Goal: Use online tool/utility: Utilize a website feature to perform a specific function

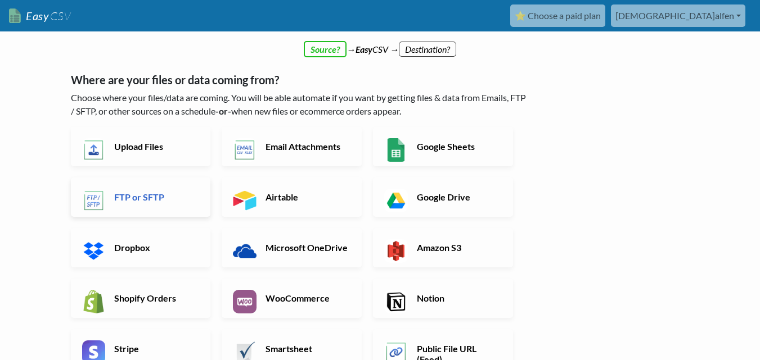
click at [158, 197] on h6 "FTP or SFTP" at bounding box center [155, 197] width 88 height 11
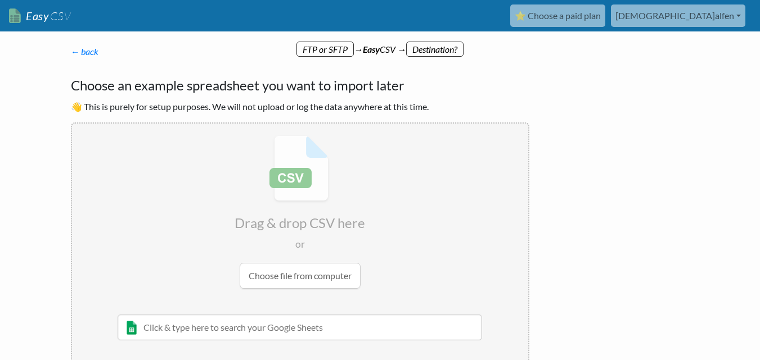
click at [280, 278] on input "file" at bounding box center [300, 212] width 456 height 177
click at [300, 213] on input "file" at bounding box center [300, 212] width 456 height 177
type input "C:\fakepath\BIPO_EmployeeDailyAttendance.csv"
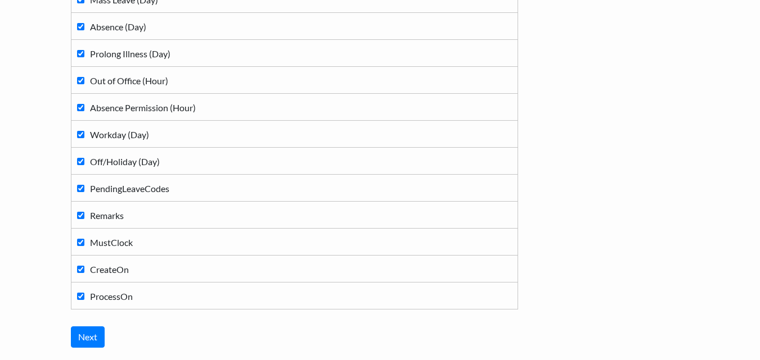
scroll to position [2011, 0]
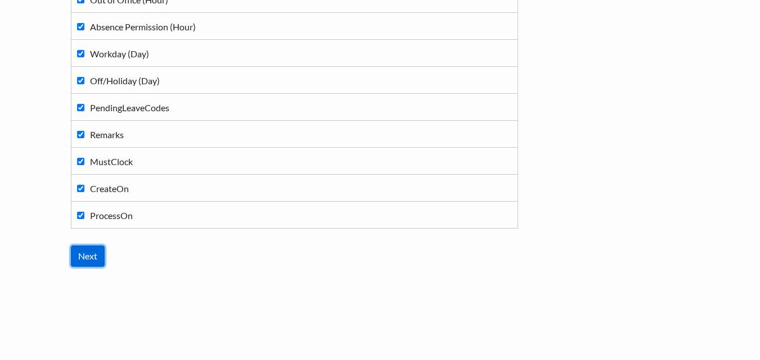
click at [80, 259] on input "Next" at bounding box center [88, 256] width 34 height 21
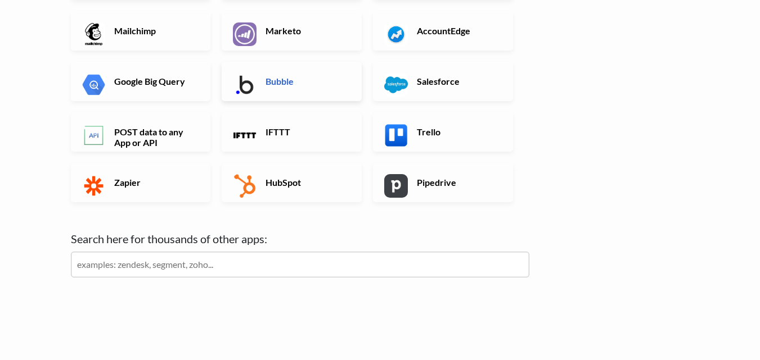
scroll to position [413, 0]
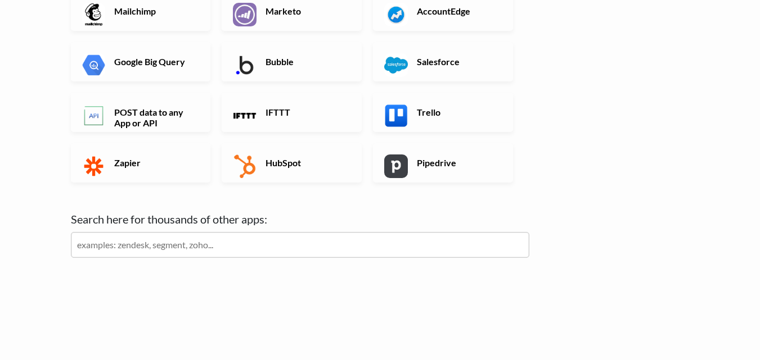
click at [222, 245] on input "text" at bounding box center [300, 245] width 458 height 26
type input "excel"
click input "Next" at bounding box center [0, 0] width 0 height 0
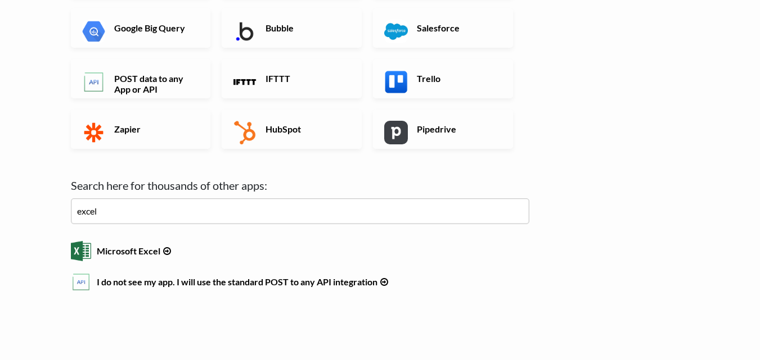
scroll to position [450, 0]
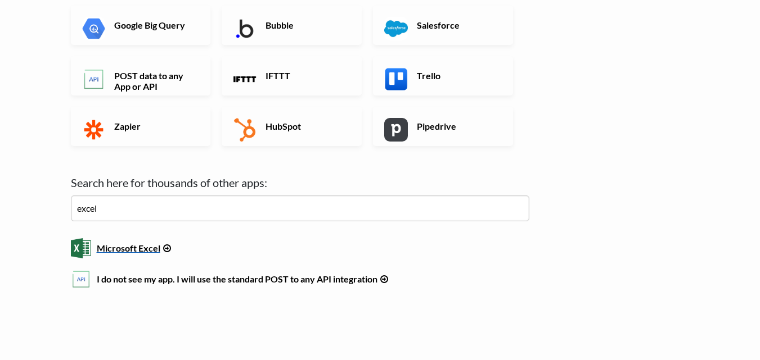
click at [142, 245] on h6 "Microsoft Excel" at bounding box center [300, 245] width 458 height 15
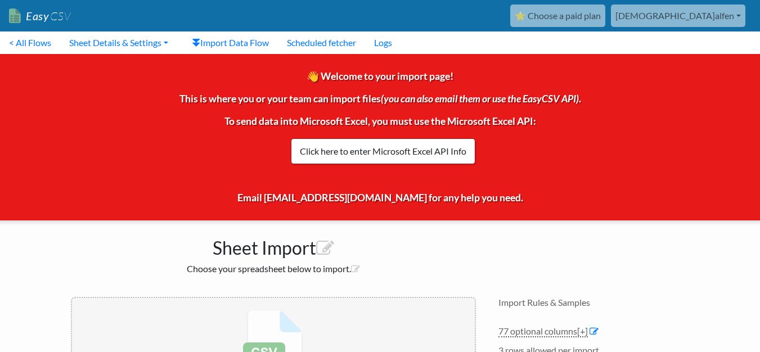
scroll to position [104, 0]
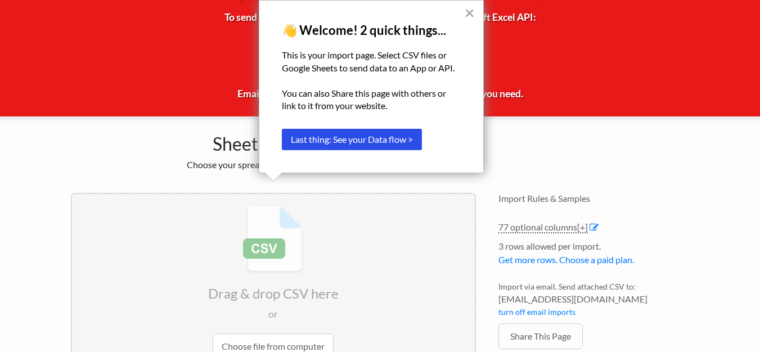
click at [472, 16] on button "×" at bounding box center [469, 13] width 11 height 18
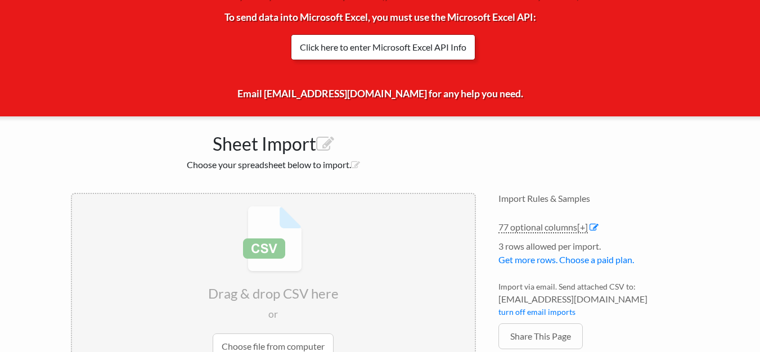
click at [348, 46] on link "Click here to enter Microsoft Excel API Info" at bounding box center [383, 47] width 184 height 26
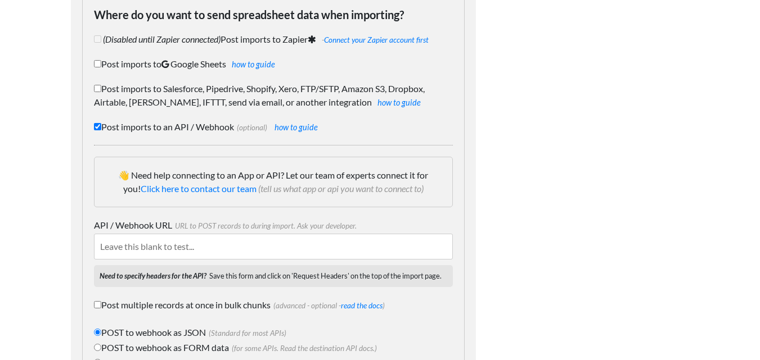
scroll to position [110, 0]
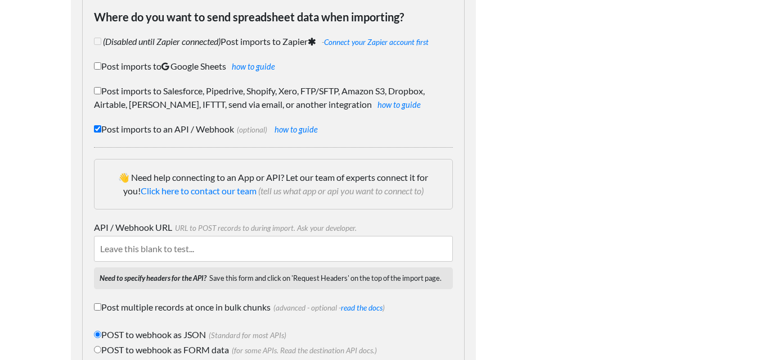
click at [242, 261] on input "API / Webhook URL URL to POST records to during import. Ask your developer." at bounding box center [273, 249] width 359 height 26
paste input "https://mmsgroupcoid-my.sharepoint.com/:x:/g/personal/febdro_febdro_mmsgroup_co…"
type input "https://mmsgroupcoid-my.sharepoint.com/:x:/g/personal/febdro_febdro_mmsgroup_co…"
click at [479, 211] on div "Editing Sheet Details Where do you want to send spreadsheet data when importing…" at bounding box center [273, 204] width 427 height 520
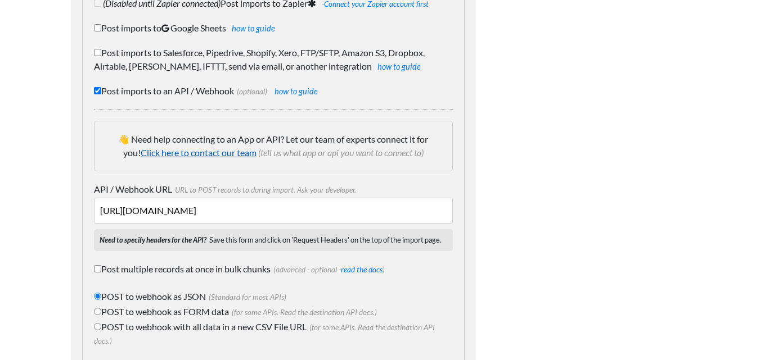
scroll to position [169, 0]
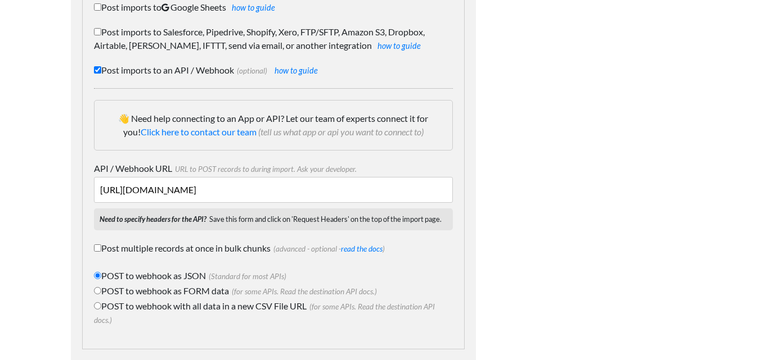
click at [270, 188] on input "https://mmsgroupcoid-my.sharepoint.com/:x:/g/personal/febdro_febdro_mmsgroup_co…" at bounding box center [273, 190] width 359 height 26
click at [50, 181] on body "Easy CSV ⭐ Choose a paid plan christian.alfen Christian Alfen All Flows All CSV…" at bounding box center [380, 118] width 760 height 574
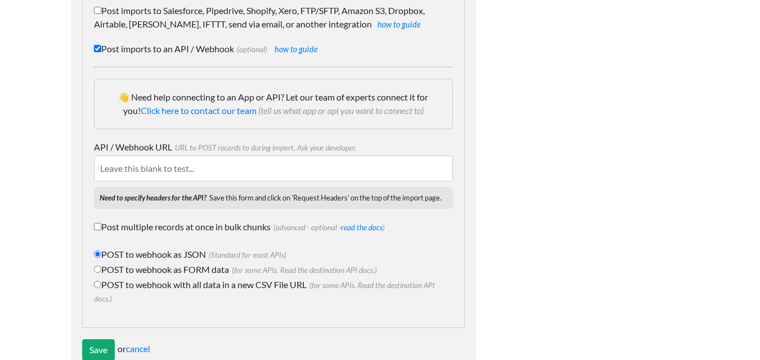
scroll to position [222, 0]
